Goal: Task Accomplishment & Management: Manage account settings

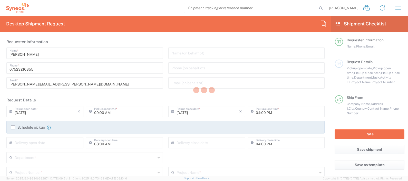
type input "Syneos Health UK Limited"
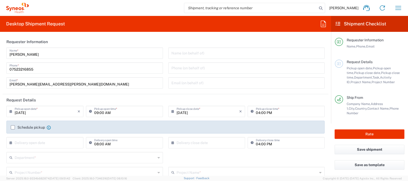
type input "[GEOGRAPHIC_DATA]"
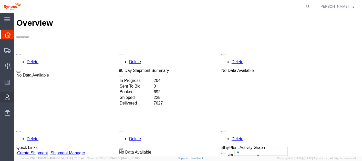
click at [18, 95] on span "Account Admin" at bounding box center [16, 97] width 4 height 10
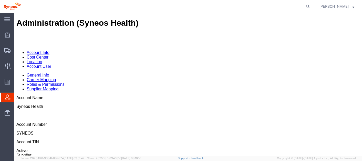
click at [51, 64] on link "Account User" at bounding box center [38, 66] width 25 height 4
